Goal: Check status

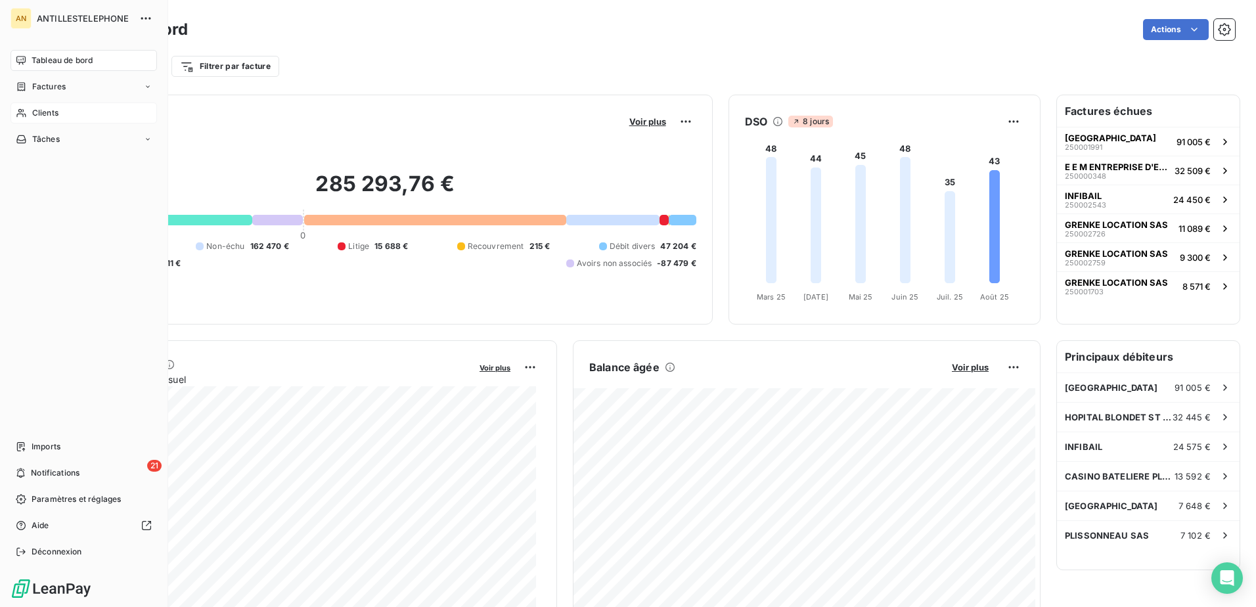
click at [24, 110] on icon at bounding box center [21, 113] width 11 height 11
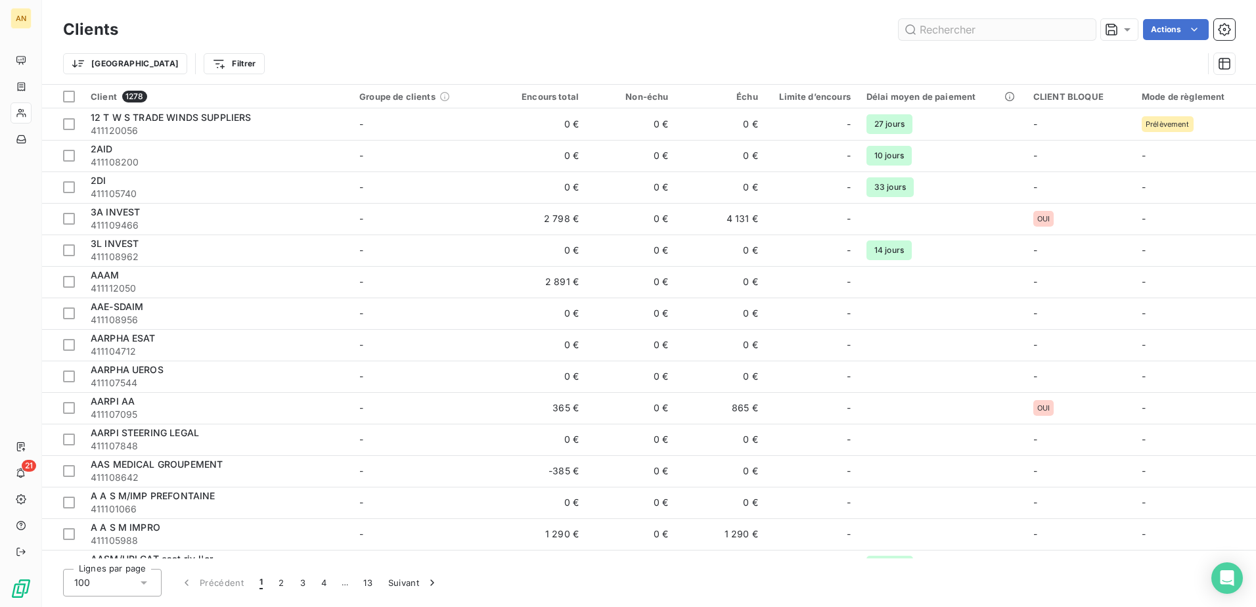
click at [949, 33] on input "text" at bounding box center [996, 29] width 197 height 21
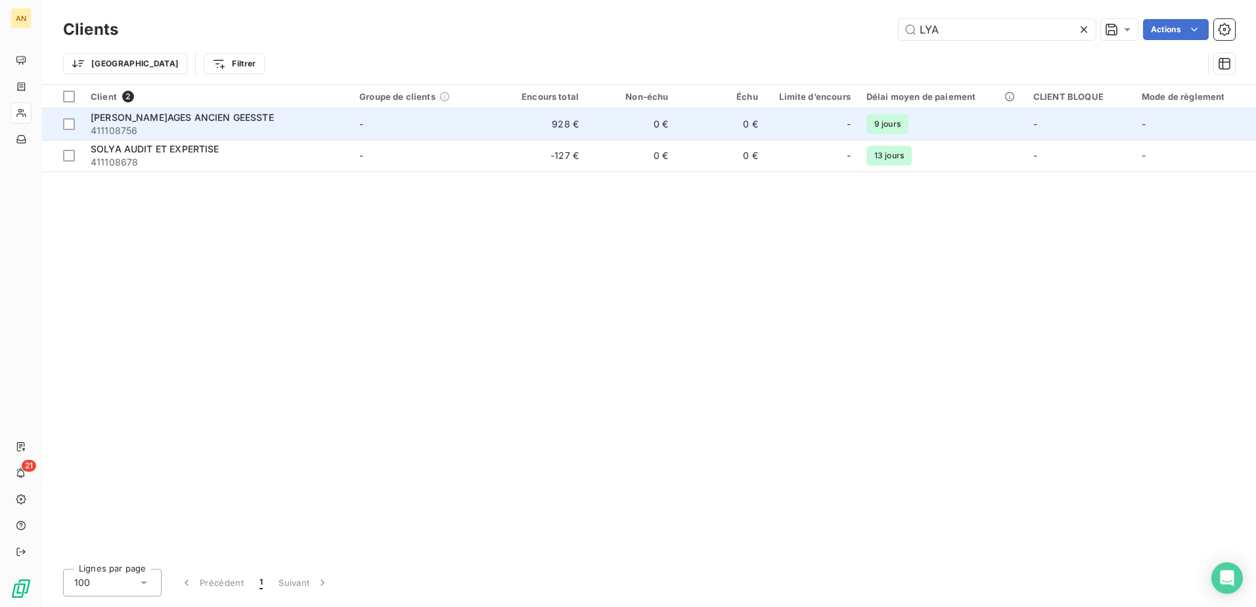
type input "LYA"
click at [325, 122] on div "[PERSON_NAME]AGES ANCIEN GEESSTE" at bounding box center [217, 117] width 253 height 13
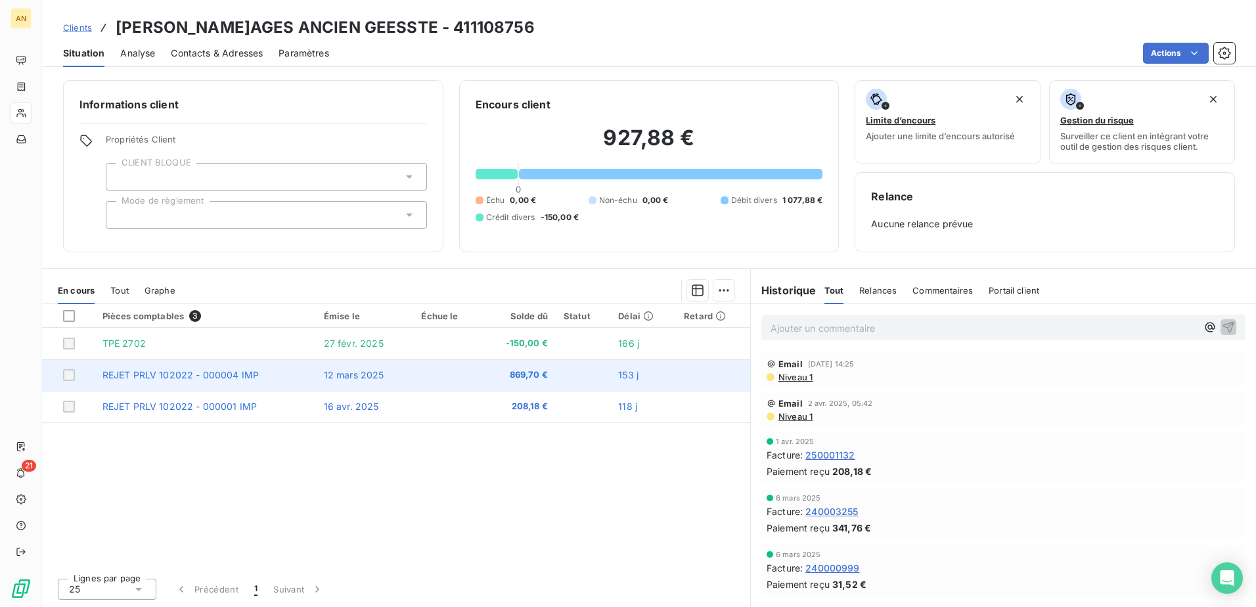
click at [506, 375] on span "869,70 €" at bounding box center [518, 374] width 58 height 13
click at [236, 380] on td "REJET PRLV 102022 - 000004 IMP" at bounding box center [205, 375] width 221 height 32
click at [215, 372] on span "REJET PRLV 102022 - 000004 IMP" at bounding box center [180, 374] width 157 height 11
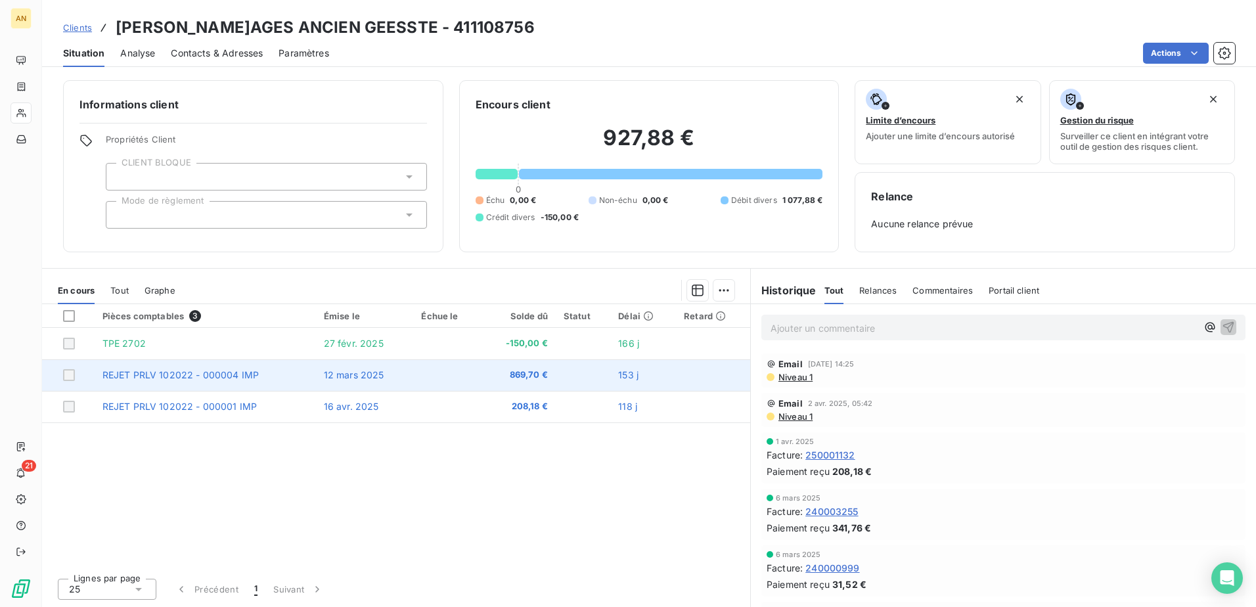
drag, startPoint x: 215, startPoint y: 372, endPoint x: 142, endPoint y: 380, distance: 73.3
click at [144, 376] on span "REJET PRLV 102022 - 000004 IMP" at bounding box center [180, 374] width 157 height 11
click at [625, 373] on span "153 j" at bounding box center [628, 374] width 20 height 11
click at [354, 382] on td "12 mars 2025" at bounding box center [365, 375] width 98 height 32
click at [213, 377] on span "REJET PRLV 102022 - 000004 IMP" at bounding box center [180, 374] width 157 height 11
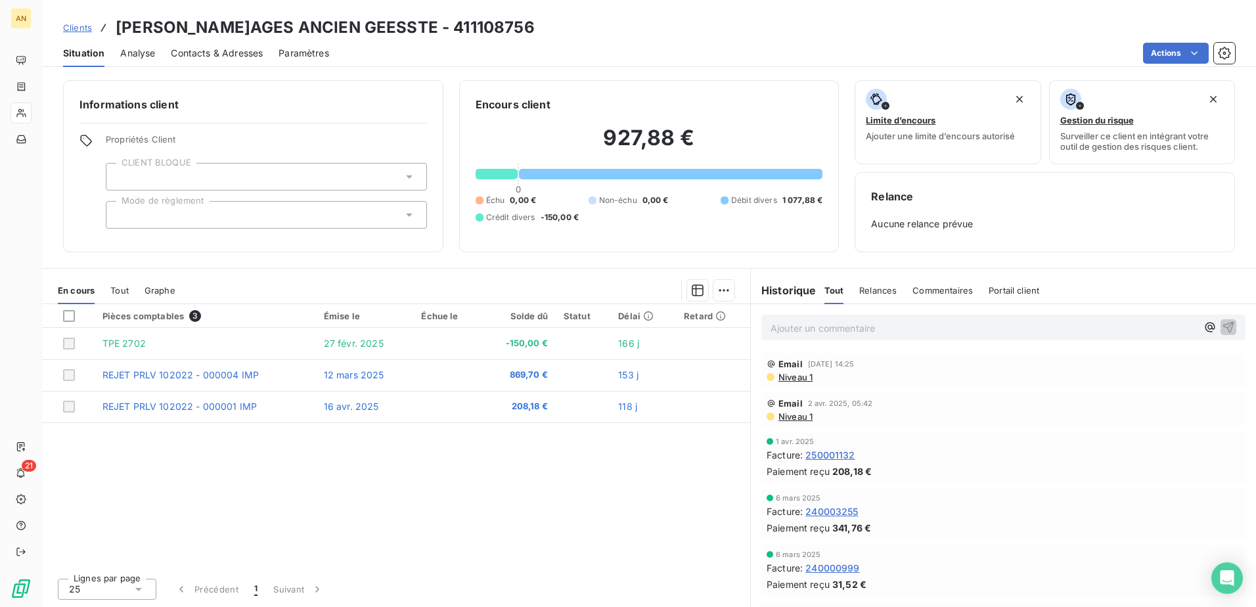
click at [559, 443] on div "Pièces comptables 3 Émise le Échue le Solde dû Statut Délai Retard TPE 2702 [DA…" at bounding box center [396, 435] width 708 height 263
click at [806, 375] on span "Niveau 1" at bounding box center [794, 377] width 35 height 11
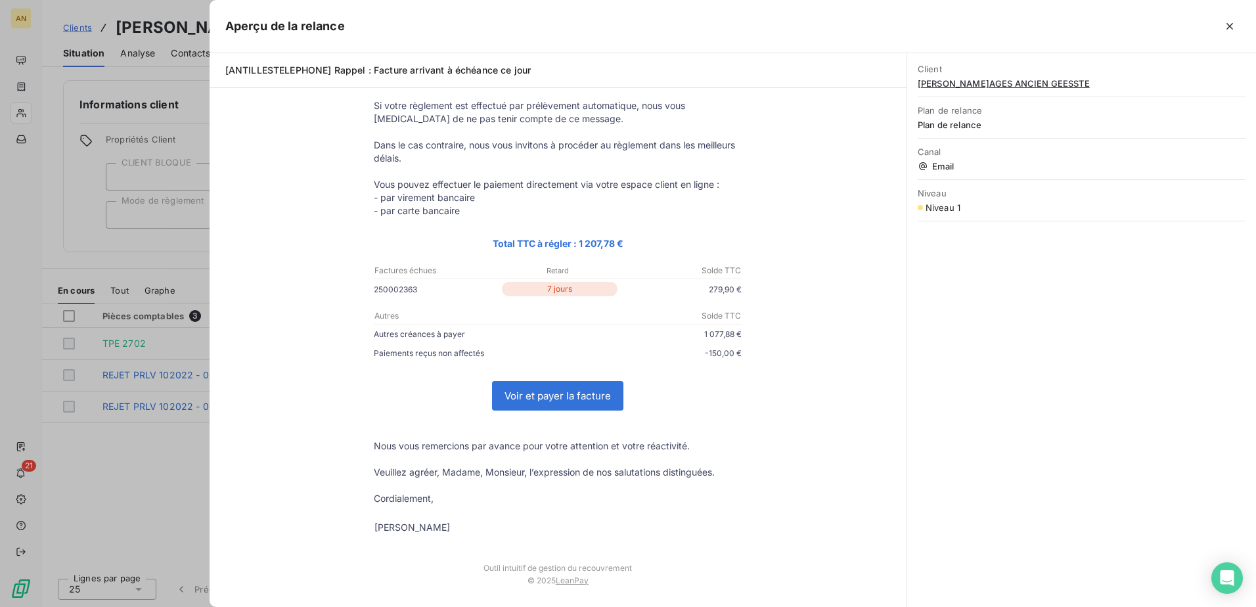
scroll to position [135, 0]
click at [1235, 31] on icon "button" at bounding box center [1229, 26] width 13 height 13
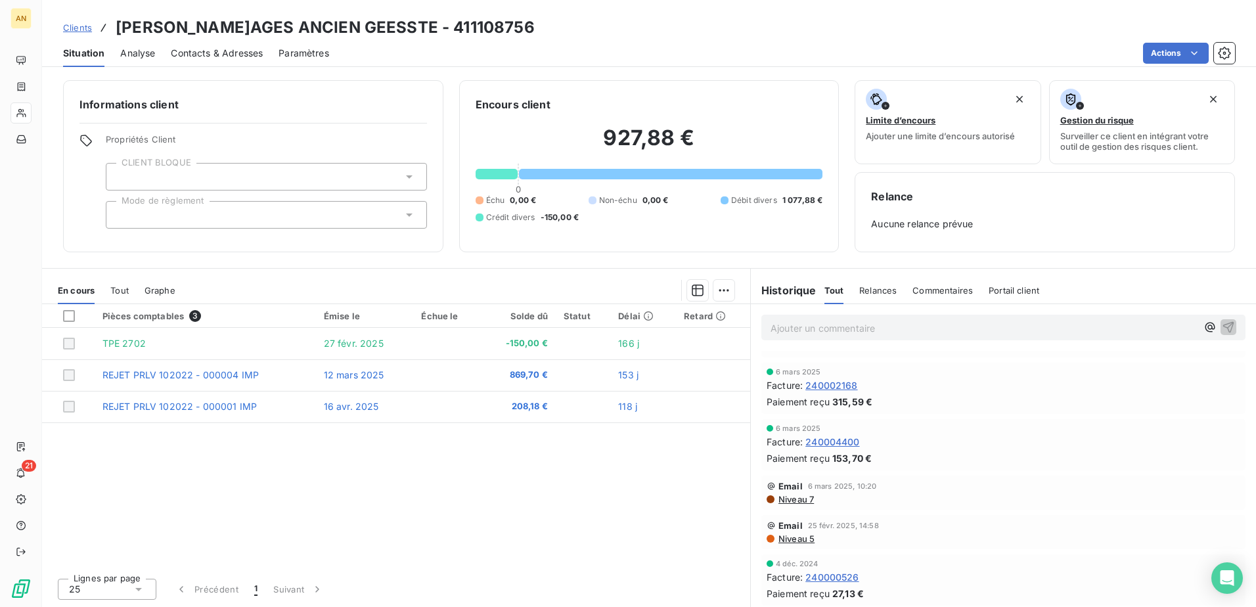
scroll to position [278, 0]
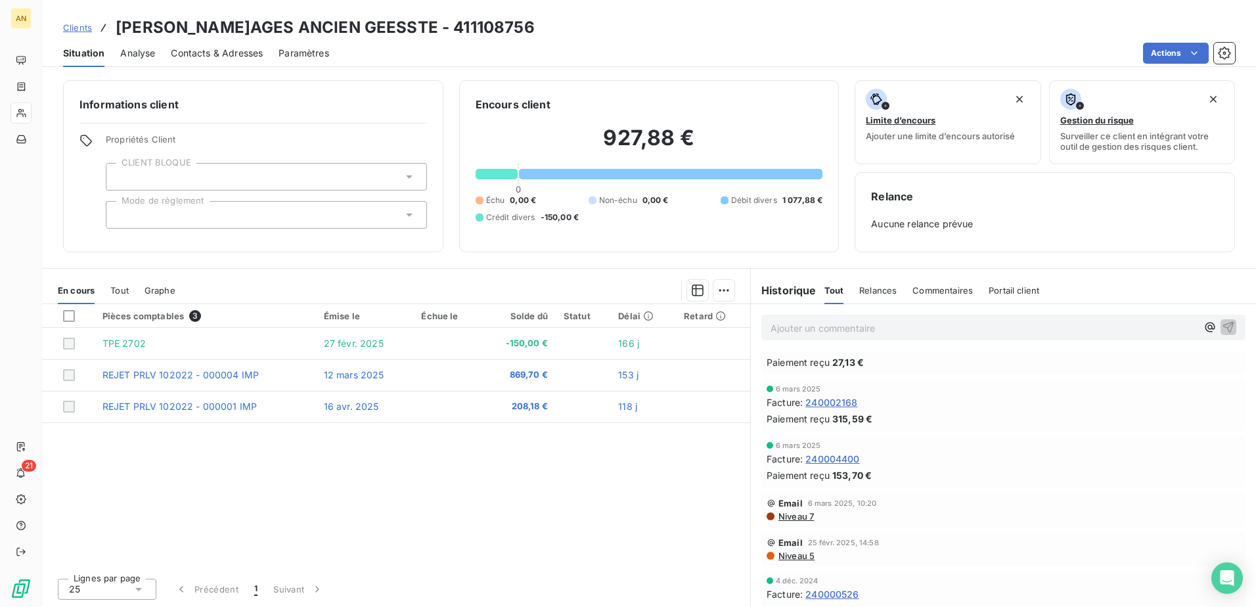
click at [804, 518] on span "Niveau 7" at bounding box center [795, 516] width 37 height 11
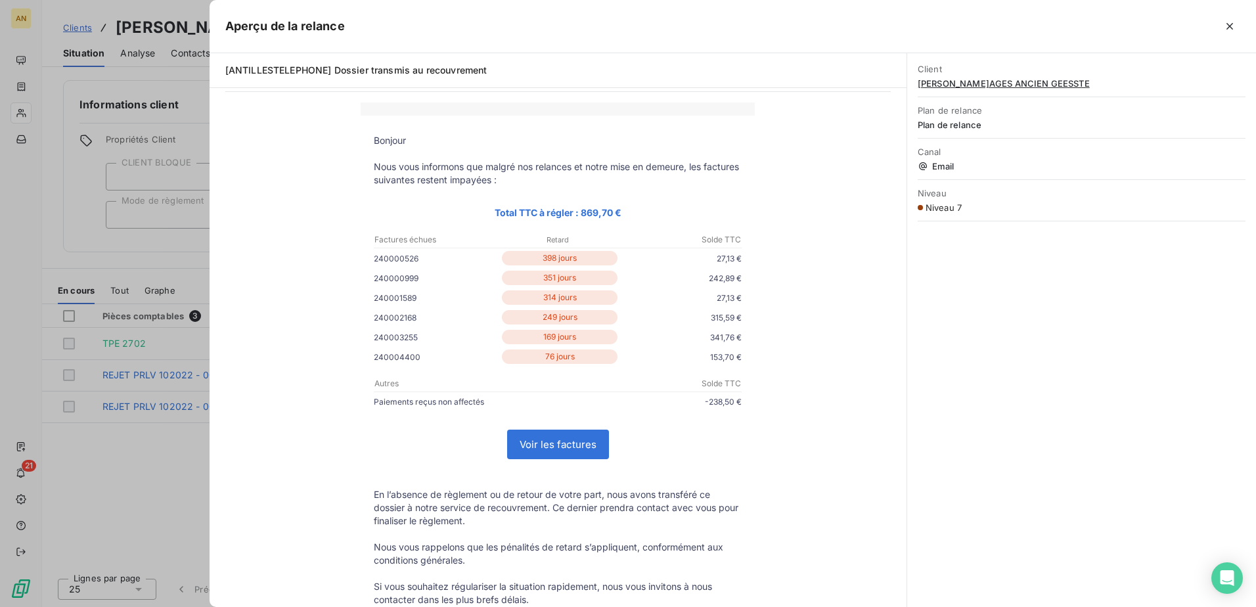
scroll to position [66, 0]
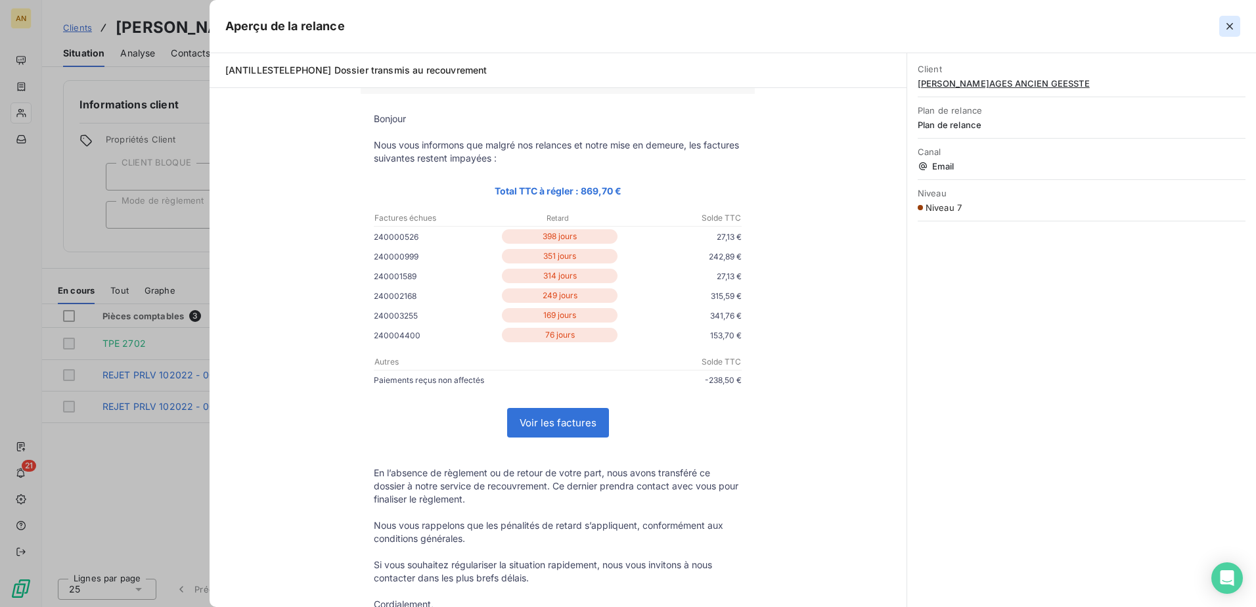
click at [1231, 27] on icon "button" at bounding box center [1229, 26] width 7 height 7
